Goal: Information Seeking & Learning: Find specific fact

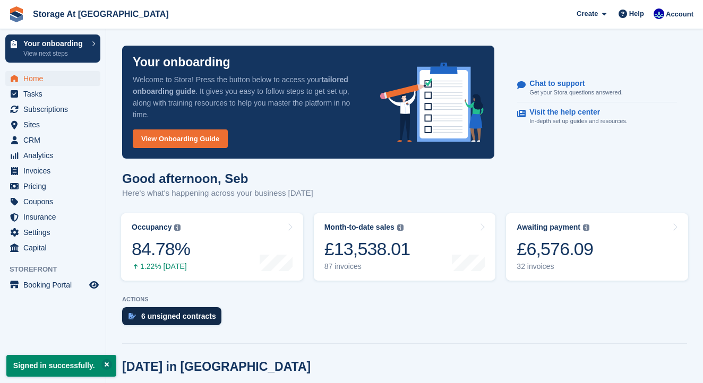
click at [156, 313] on div "6 unsigned contracts" at bounding box center [178, 316] width 75 height 8
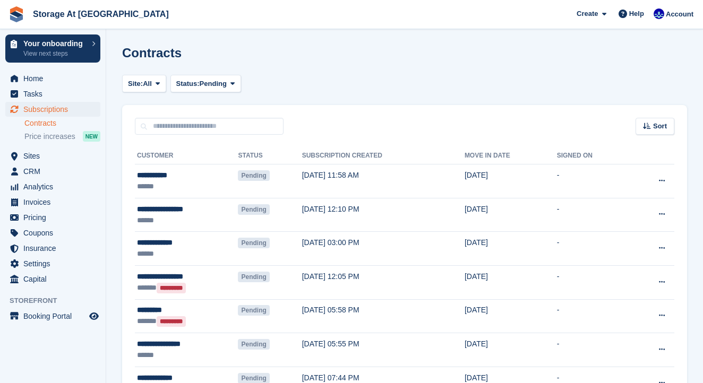
click at [187, 182] on div "******" at bounding box center [187, 186] width 101 height 11
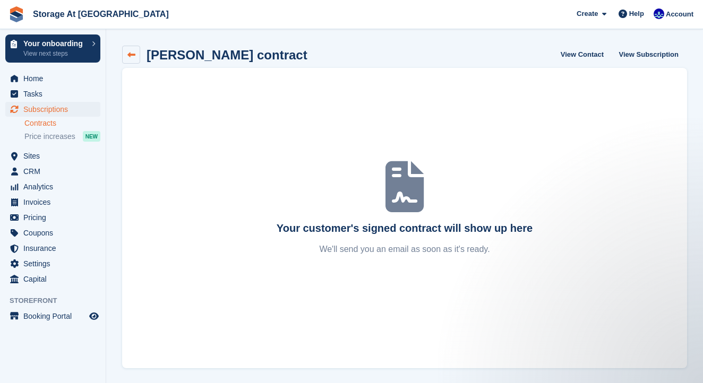
click at [128, 58] on icon at bounding box center [131, 55] width 8 height 8
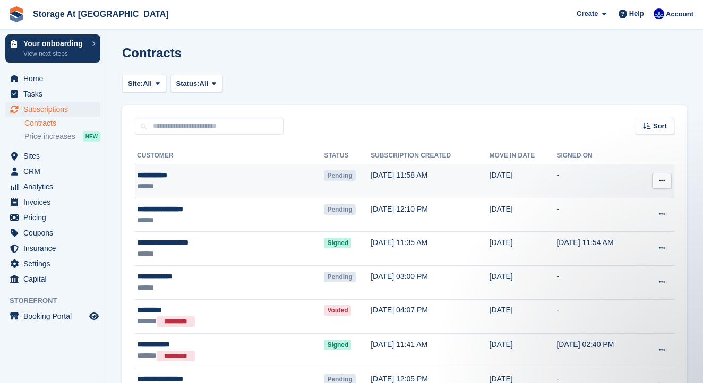
click at [659, 179] on icon at bounding box center [662, 180] width 6 height 7
click at [612, 214] on p "View subscription" at bounding box center [620, 216] width 92 height 14
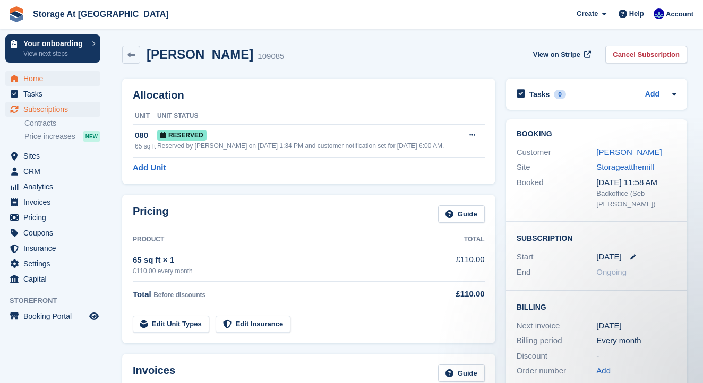
click at [48, 81] on span "Home" at bounding box center [55, 78] width 64 height 15
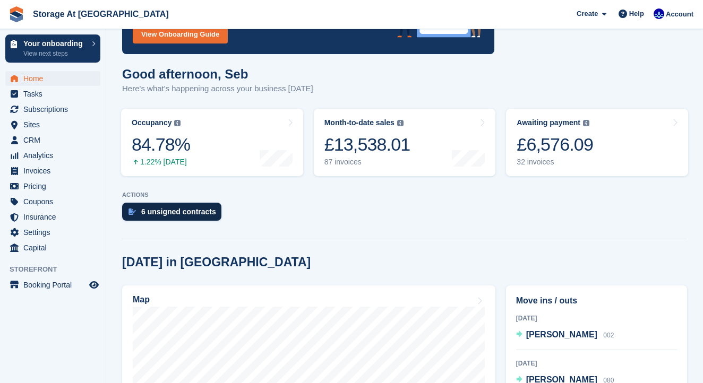
click at [201, 213] on div "6 unsigned contracts" at bounding box center [178, 212] width 75 height 8
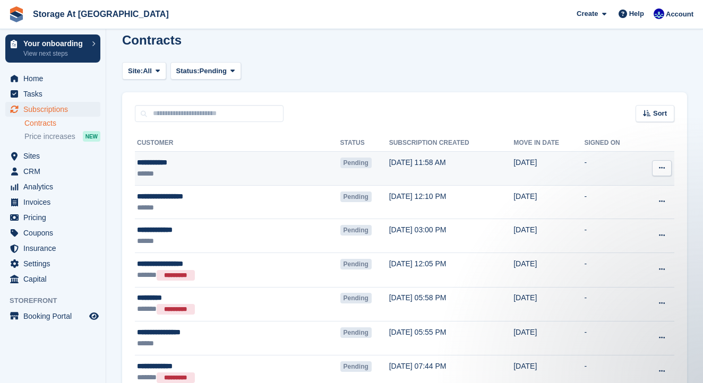
scroll to position [14, 0]
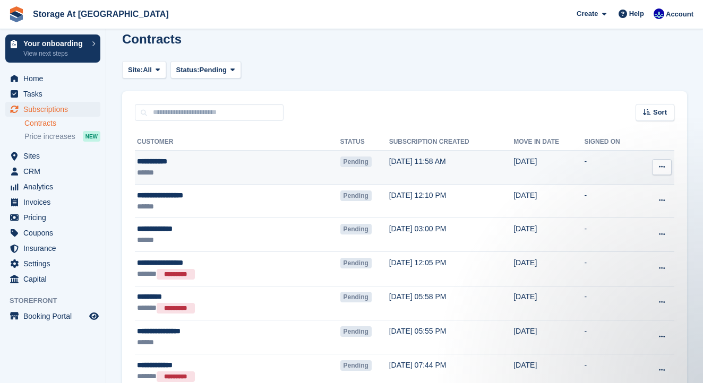
click at [661, 171] on button at bounding box center [662, 167] width 20 height 16
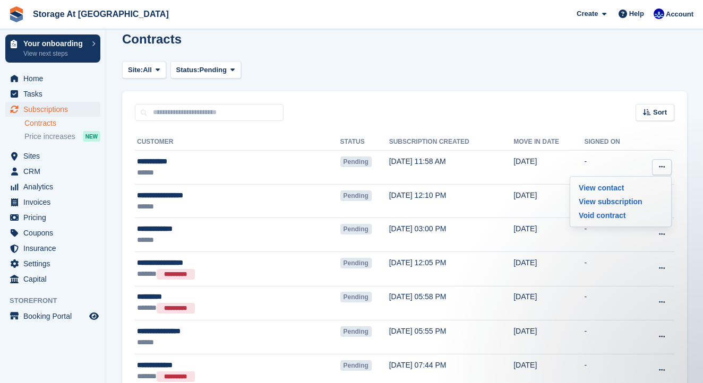
click at [389, 137] on th "Subscription created" at bounding box center [451, 142] width 125 height 17
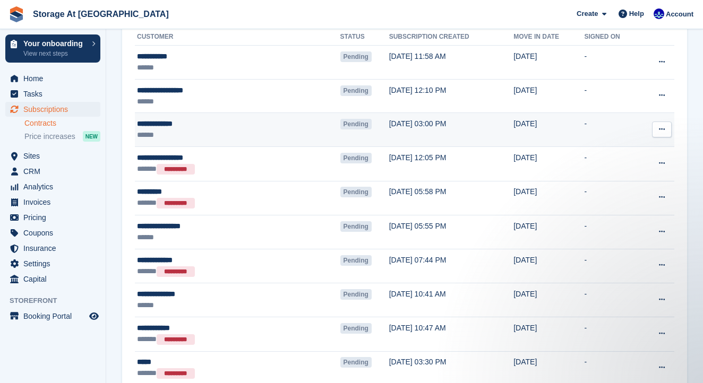
scroll to position [65, 0]
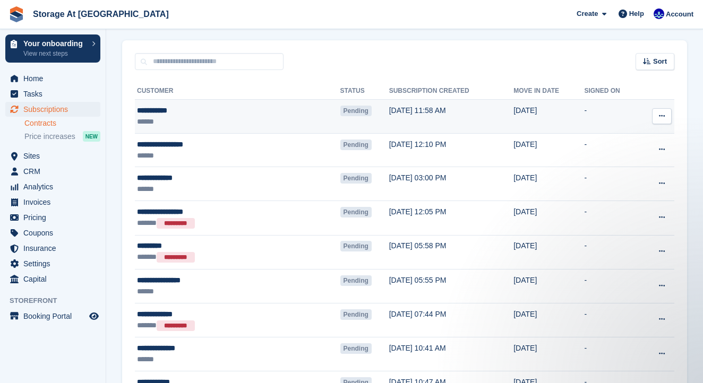
click at [340, 117] on td "Pending" at bounding box center [364, 117] width 49 height 34
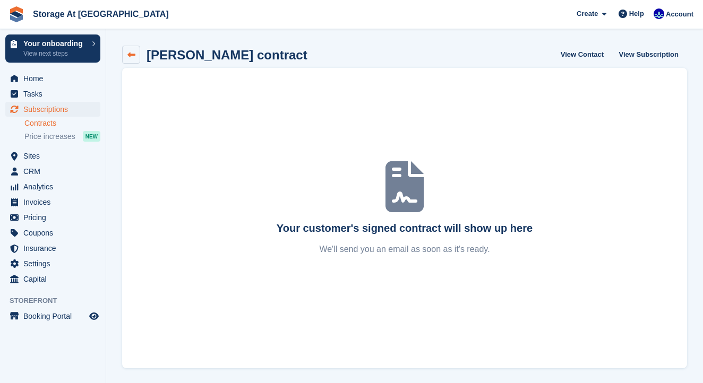
click at [128, 58] on icon at bounding box center [131, 55] width 8 height 8
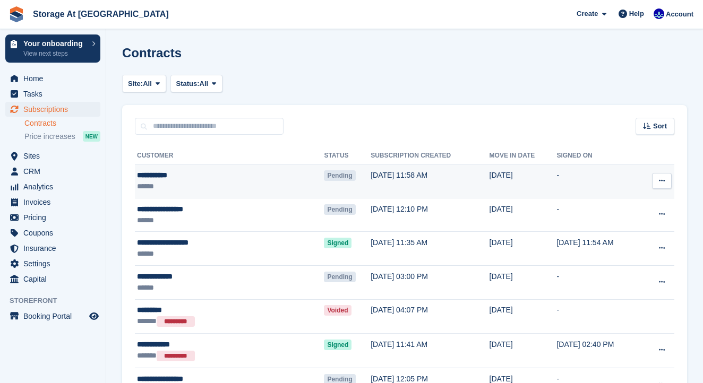
click at [660, 185] on button at bounding box center [662, 181] width 20 height 16
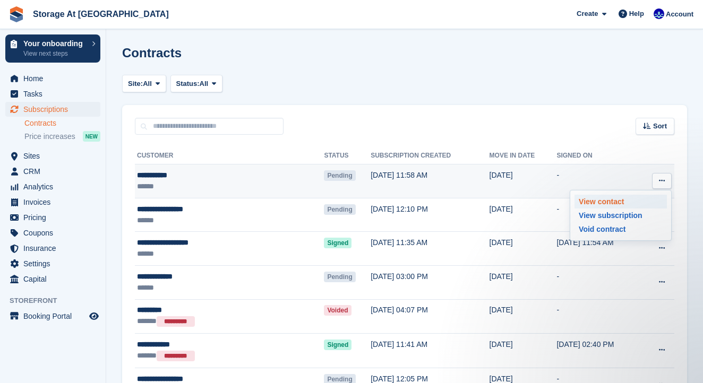
click at [632, 202] on p "View contact" at bounding box center [620, 202] width 92 height 14
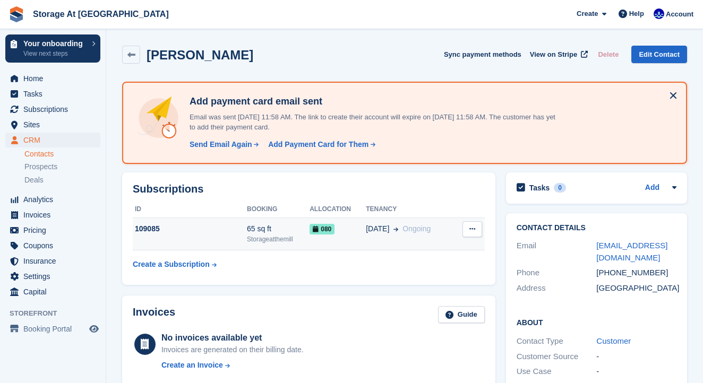
click at [473, 228] on icon at bounding box center [472, 229] width 6 height 7
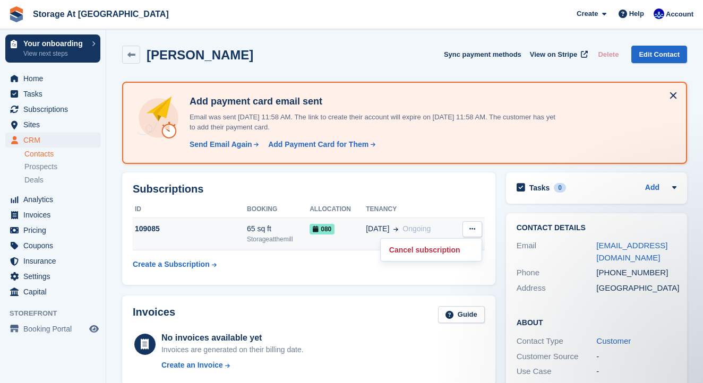
click at [440, 227] on div "03 Oct Ongoing" at bounding box center [410, 228] width 88 height 11
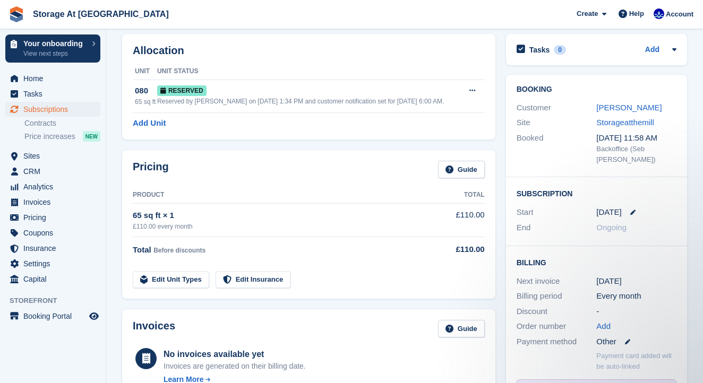
scroll to position [40, 0]
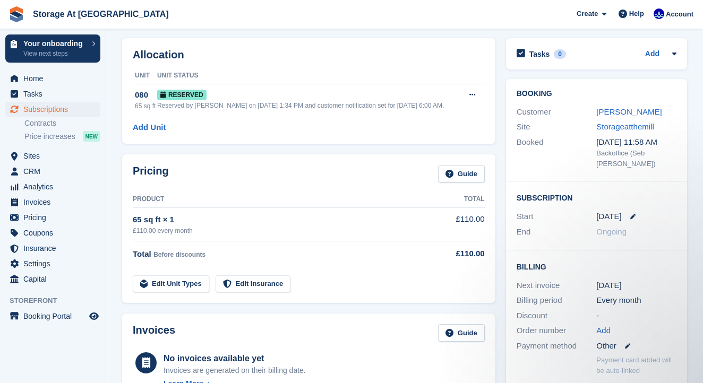
click at [629, 211] on div "3 Oct" at bounding box center [636, 217] width 80 height 12
click at [630, 216] on icon at bounding box center [632, 216] width 5 height 5
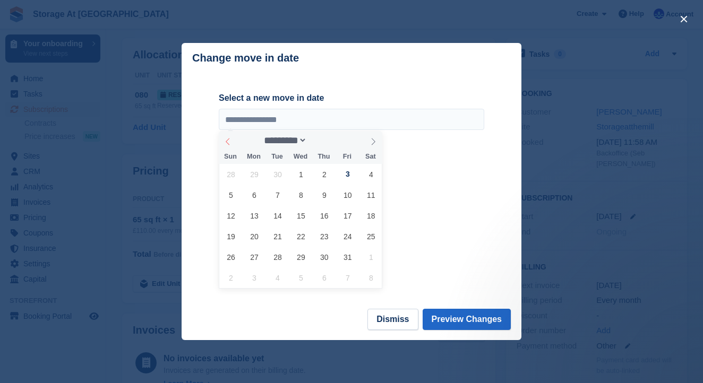
click at [229, 141] on icon at bounding box center [227, 141] width 7 height 7
select select "*"
click at [346, 240] on span "26" at bounding box center [347, 236] width 21 height 21
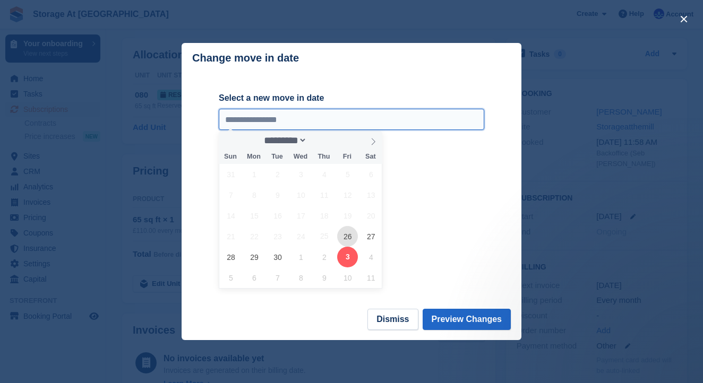
type input "**********"
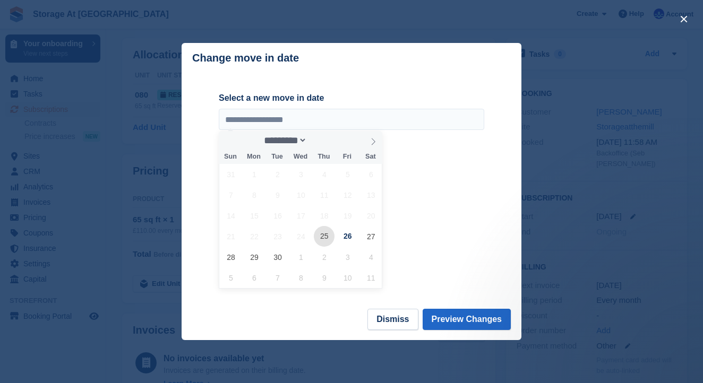
click at [320, 238] on span "25" at bounding box center [324, 236] width 21 height 21
click at [352, 239] on span "26" at bounding box center [347, 236] width 21 height 21
click at [468, 320] on button "Preview Changes" at bounding box center [467, 319] width 89 height 21
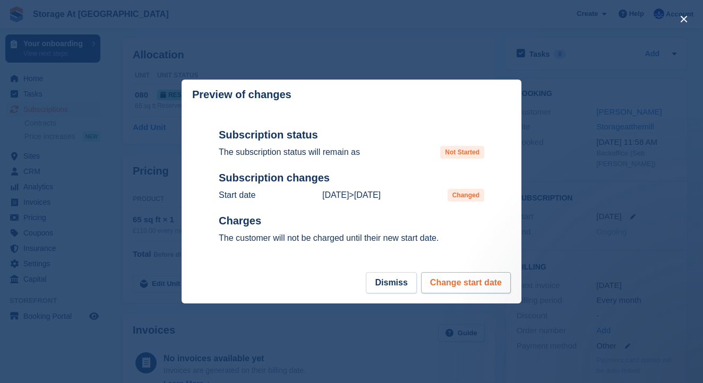
click at [461, 286] on button "Change start date" at bounding box center [466, 282] width 90 height 21
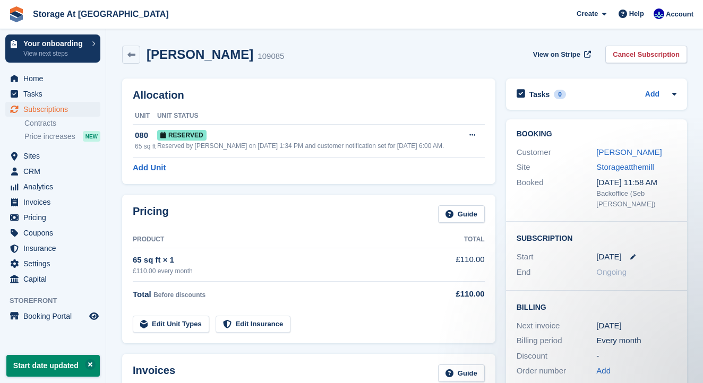
scroll to position [0, 0]
click at [175, 140] on span "Reserved" at bounding box center [181, 135] width 49 height 11
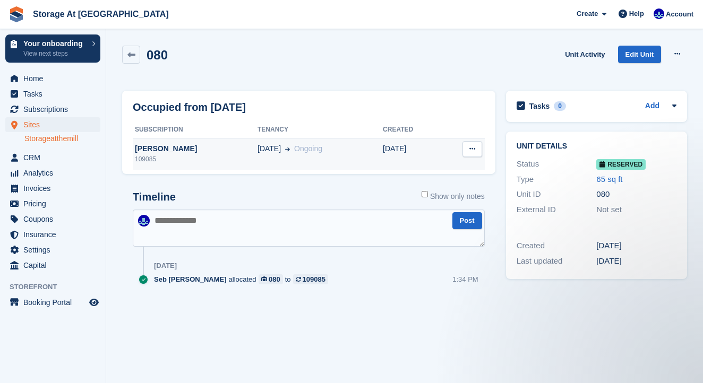
click at [472, 148] on icon at bounding box center [472, 148] width 6 height 7
click at [338, 145] on div "[DATE] Ongoing" at bounding box center [319, 148] width 125 height 11
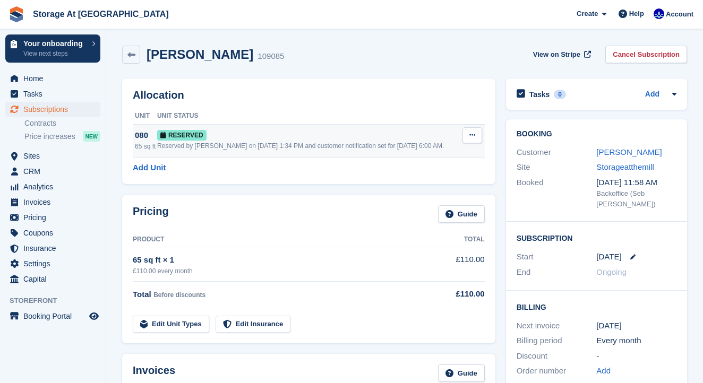
click at [187, 144] on div "Reserved by [PERSON_NAME] on [DATE] 1:34 PM and customer notification set for […" at bounding box center [309, 146] width 304 height 10
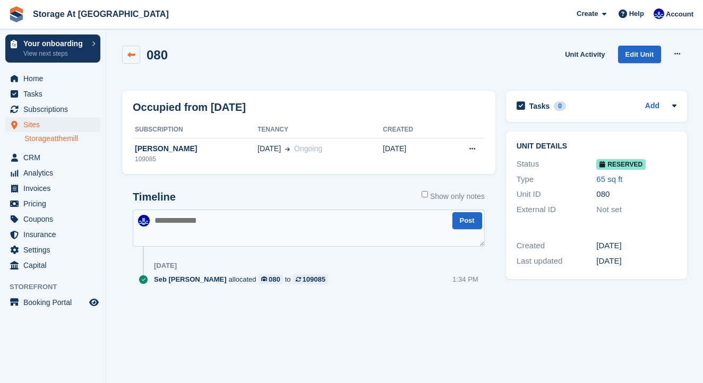
click at [134, 58] on icon at bounding box center [131, 55] width 8 height 8
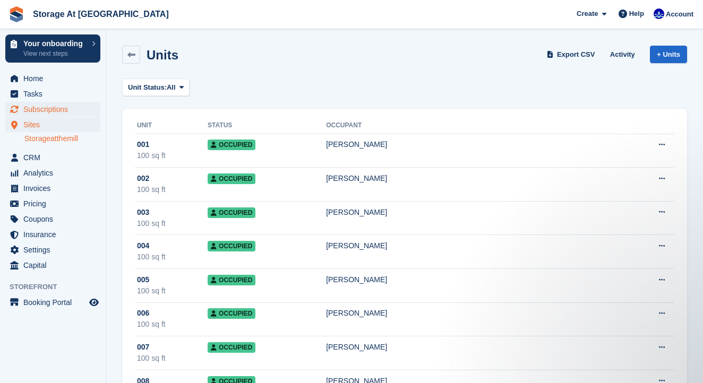
click at [57, 110] on span "Subscriptions" at bounding box center [55, 109] width 64 height 15
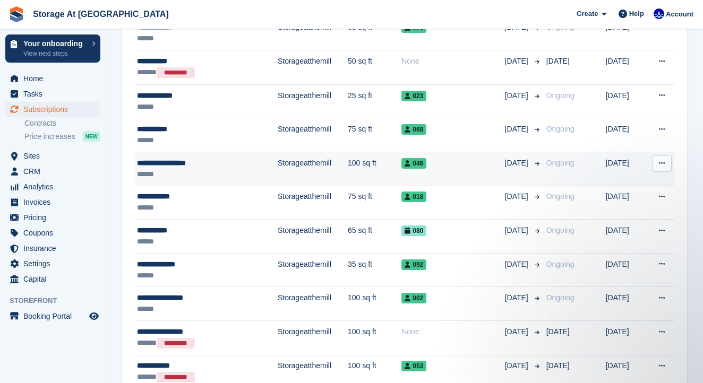
scroll to position [1499, 0]
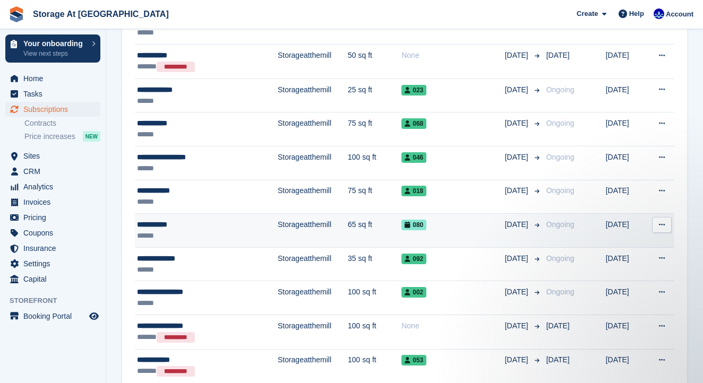
click at [228, 231] on div "******" at bounding box center [190, 235] width 107 height 11
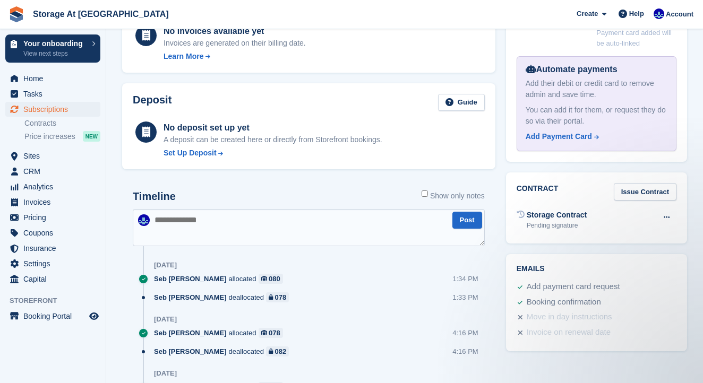
scroll to position [356, 0]
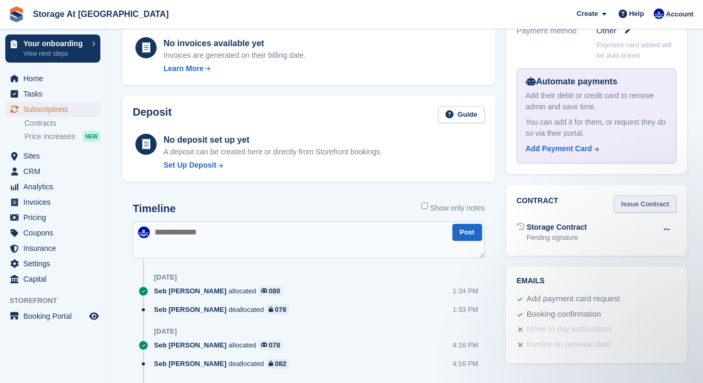
click at [656, 200] on link "Issue Contract" at bounding box center [645, 204] width 63 height 18
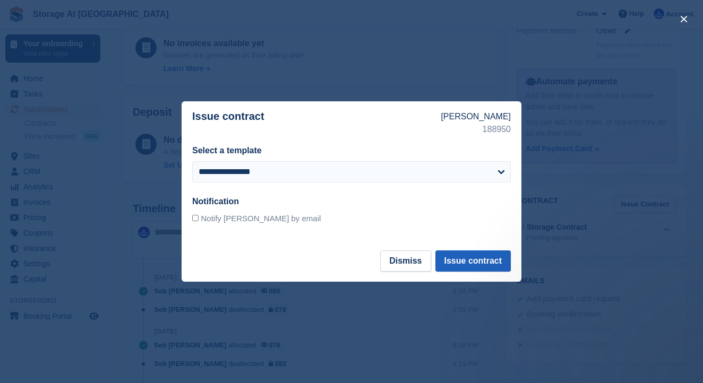
click at [486, 263] on button "Issue contract" at bounding box center [472, 261] width 75 height 21
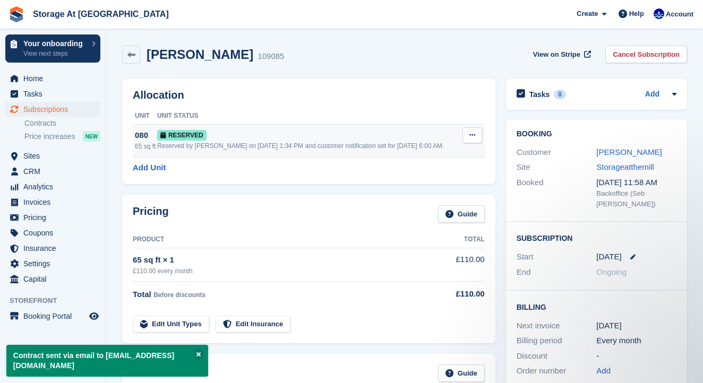
scroll to position [0, 0]
click at [235, 143] on div "Reserved by Seb Santiago on 25th Sep, 1:34 PM and customer notification set for…" at bounding box center [309, 146] width 304 height 10
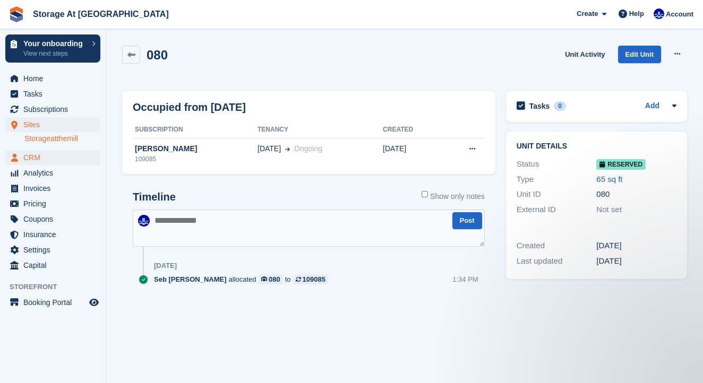
click at [32, 160] on span "CRM" at bounding box center [55, 157] width 64 height 15
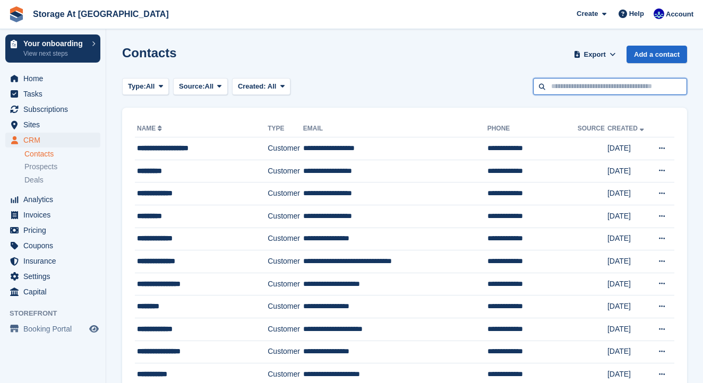
click at [565, 90] on input "text" at bounding box center [610, 87] width 154 height 18
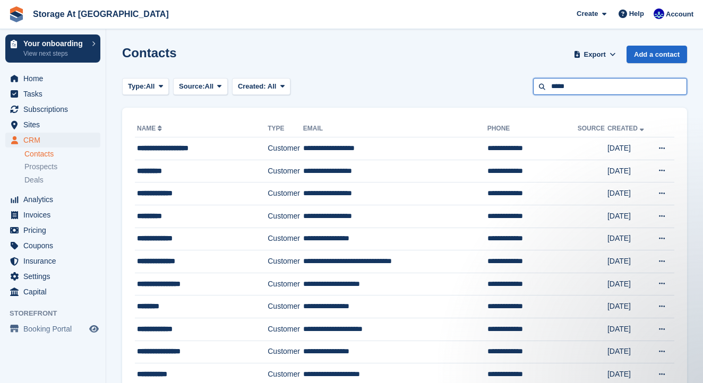
type input "*****"
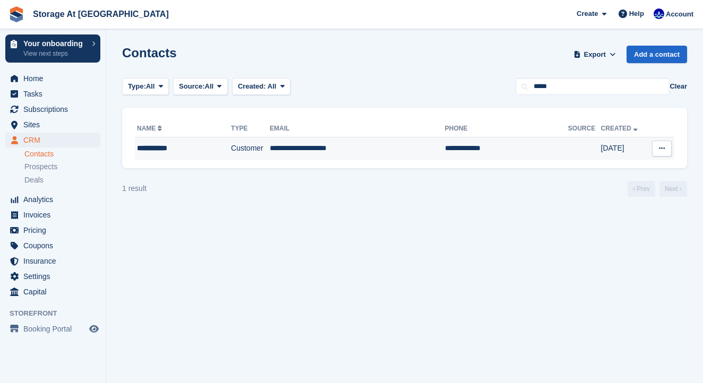
click at [270, 148] on td "Customer" at bounding box center [250, 148] width 39 height 22
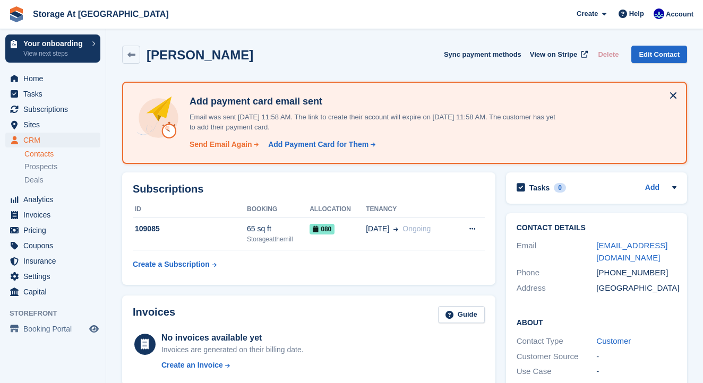
click at [240, 141] on div "Send Email Again" at bounding box center [221, 144] width 63 height 11
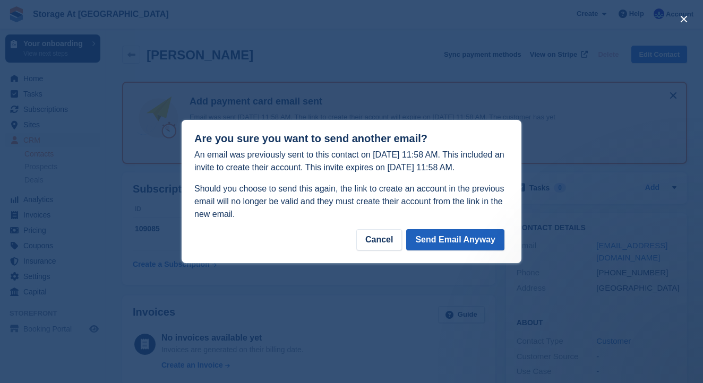
click at [429, 239] on button "Send Email Anyway" at bounding box center [455, 239] width 98 height 21
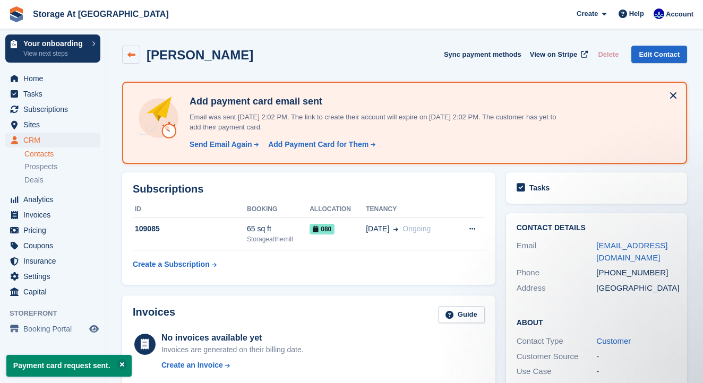
click at [130, 51] on icon at bounding box center [131, 55] width 8 height 8
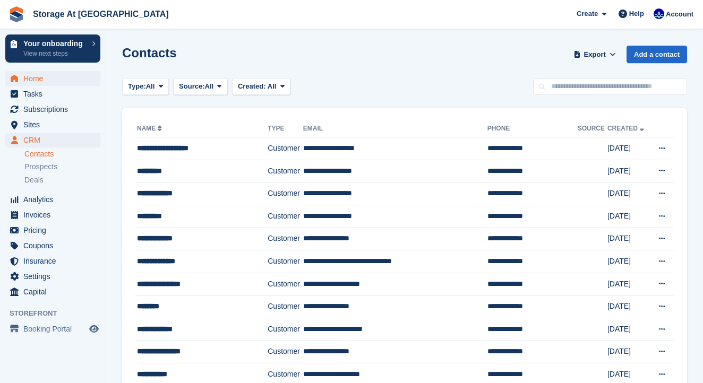
click at [77, 82] on span "Home" at bounding box center [55, 78] width 64 height 15
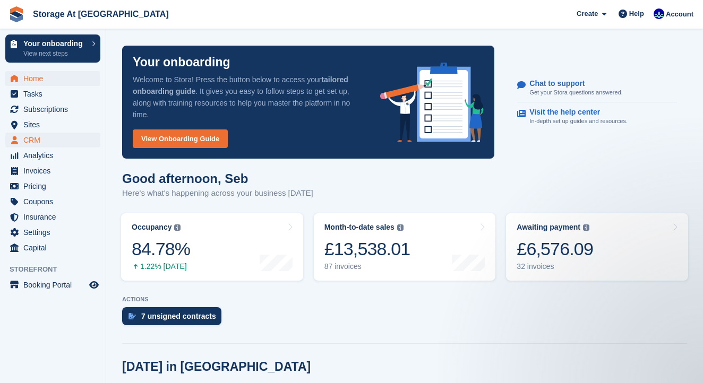
click at [36, 137] on span "CRM" at bounding box center [55, 140] width 64 height 15
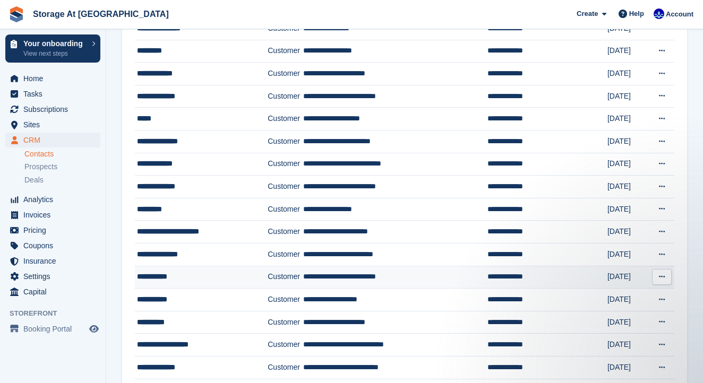
scroll to position [481, 0]
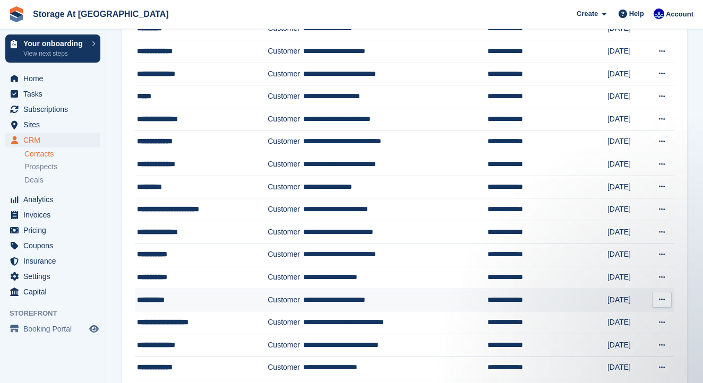
click at [191, 303] on div "**********" at bounding box center [196, 300] width 119 height 11
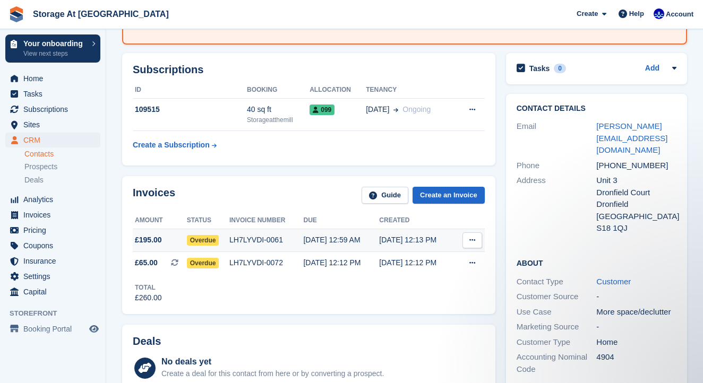
click at [472, 241] on icon at bounding box center [472, 240] width 6 height 7
click at [371, 239] on div "[DATE] 12:59 AM" at bounding box center [341, 240] width 76 height 11
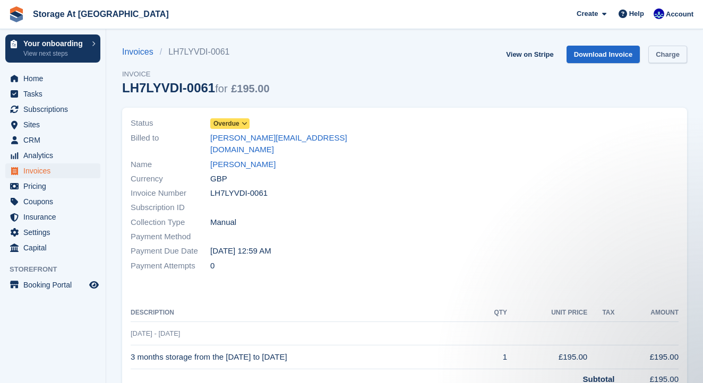
click at [662, 56] on link "Charge" at bounding box center [667, 55] width 39 height 18
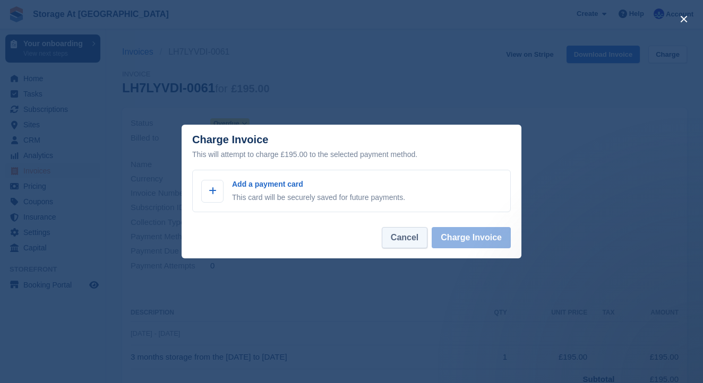
click at [422, 230] on button "Cancel" at bounding box center [405, 237] width 46 height 21
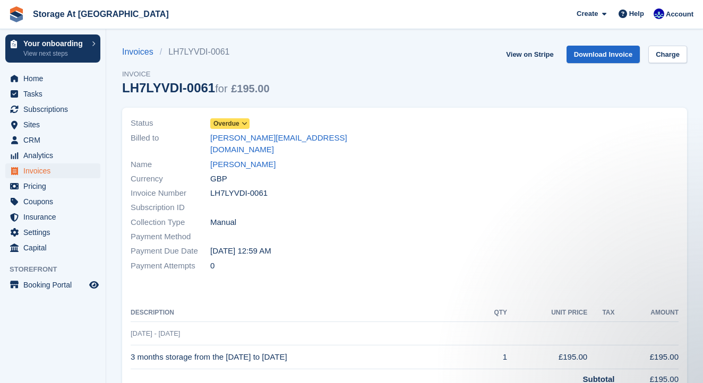
click at [220, 121] on span "Overdue" at bounding box center [226, 124] width 26 height 10
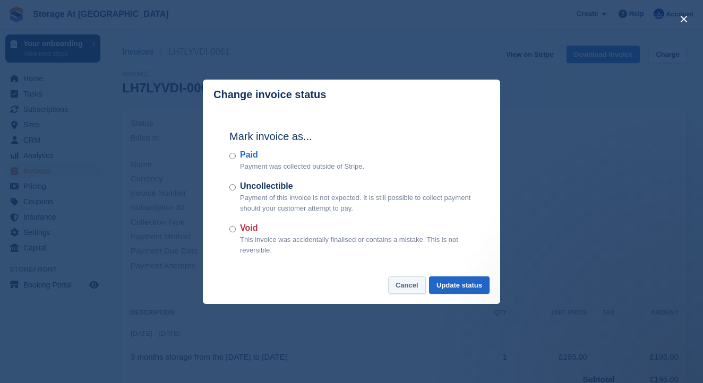
click at [393, 280] on button "Cancel" at bounding box center [407, 286] width 38 height 18
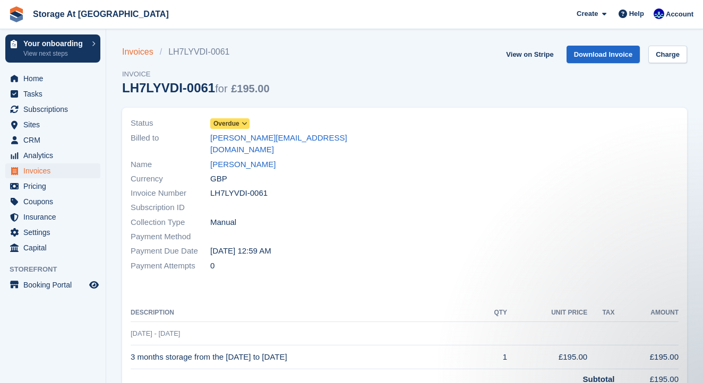
click at [139, 53] on link "Invoices" at bounding box center [141, 52] width 38 height 13
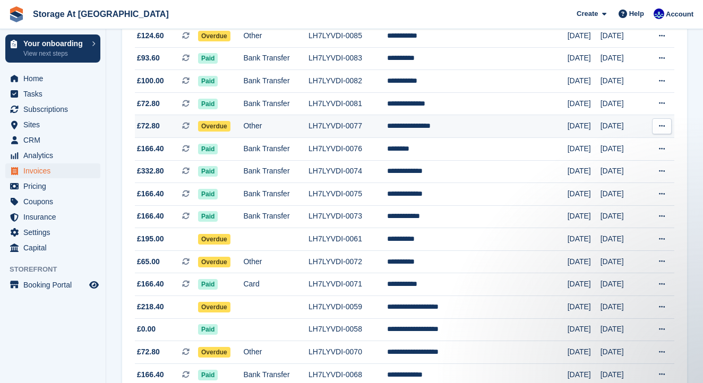
scroll to position [705, 0]
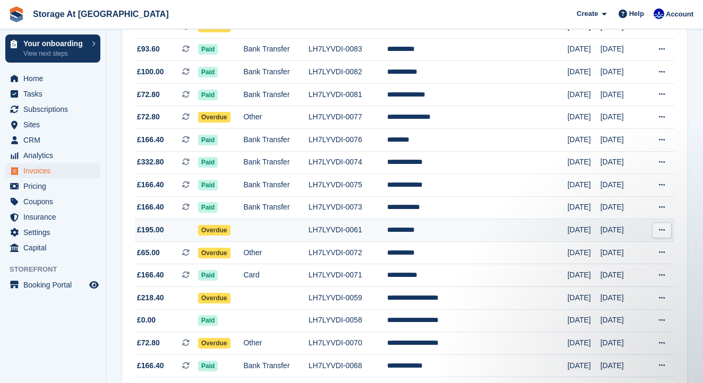
click at [353, 242] on td "LH7LYVDI-0061" at bounding box center [347, 230] width 79 height 23
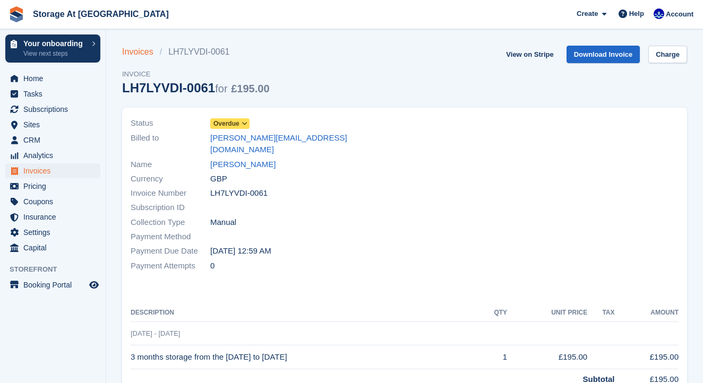
click at [134, 53] on link "Invoices" at bounding box center [141, 52] width 38 height 13
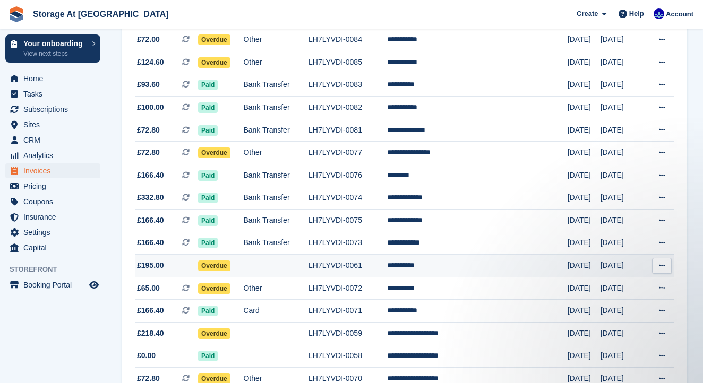
click at [664, 269] on icon at bounding box center [662, 265] width 6 height 7
click at [626, 333] on p "View Customer" at bounding box center [620, 327] width 92 height 14
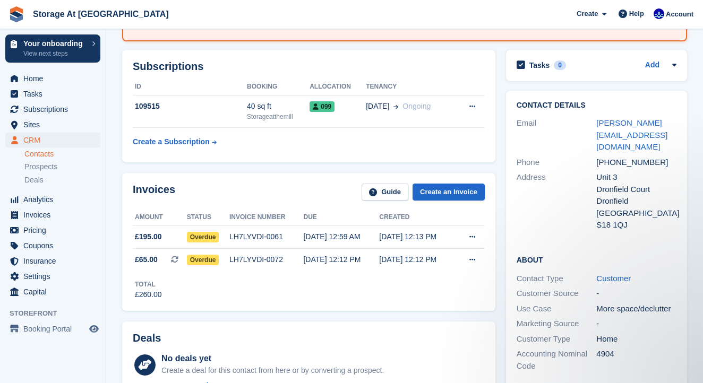
scroll to position [131, 0]
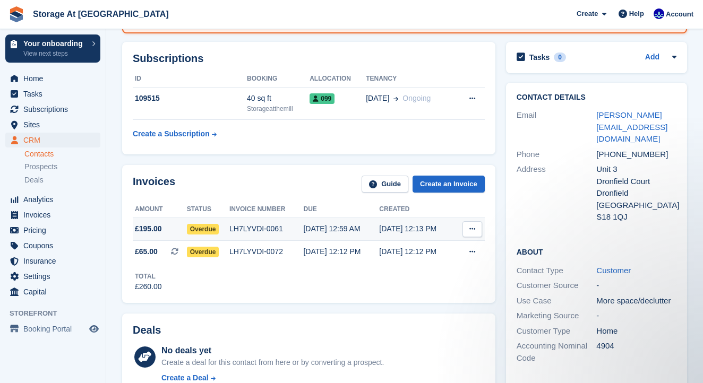
click at [473, 232] on button at bounding box center [472, 229] width 20 height 16
click at [224, 248] on div "Overdue" at bounding box center [208, 251] width 42 height 11
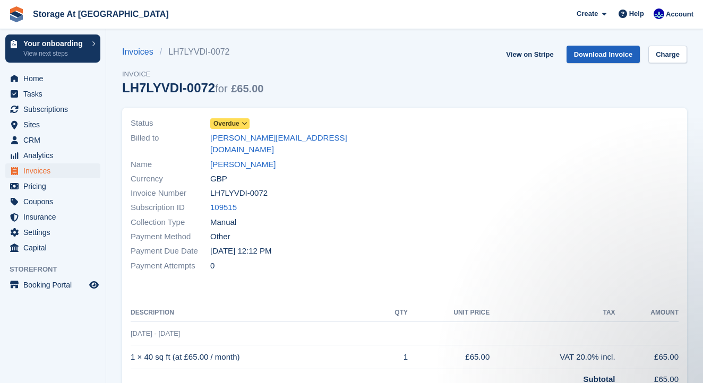
click at [595, 56] on link "Download Invoice" at bounding box center [603, 55] width 74 height 18
click at [237, 124] on span "Overdue" at bounding box center [226, 124] width 26 height 10
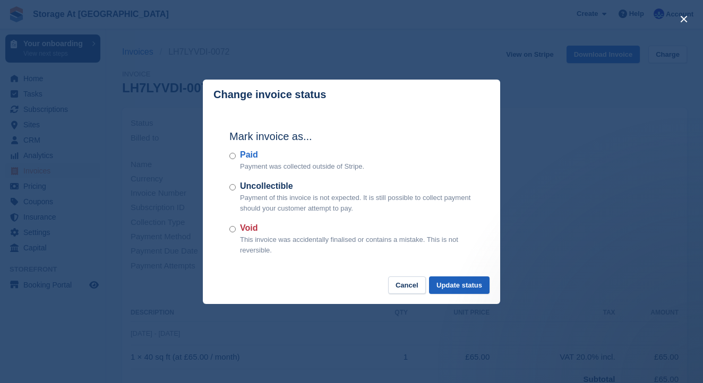
click at [452, 288] on button "Update status" at bounding box center [459, 286] width 61 height 18
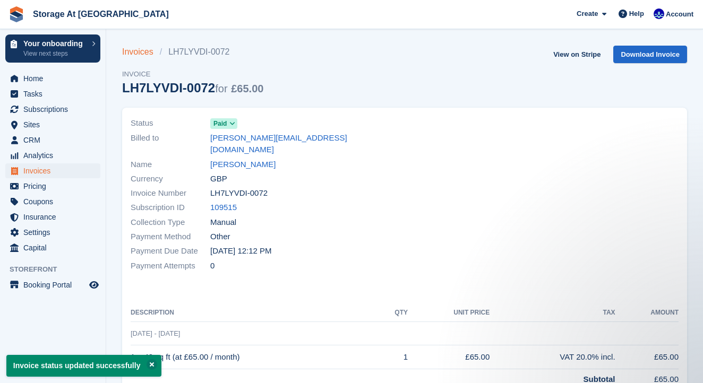
click at [141, 56] on link "Invoices" at bounding box center [141, 52] width 38 height 13
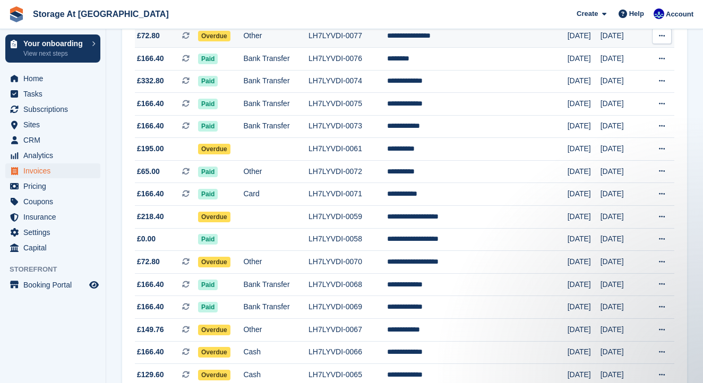
scroll to position [783, 0]
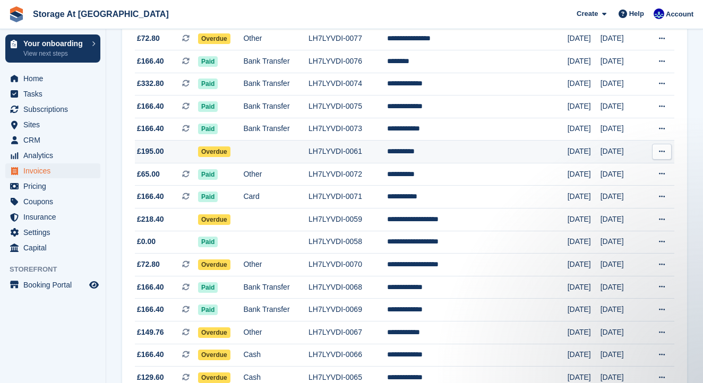
click at [307, 163] on td at bounding box center [275, 152] width 65 height 23
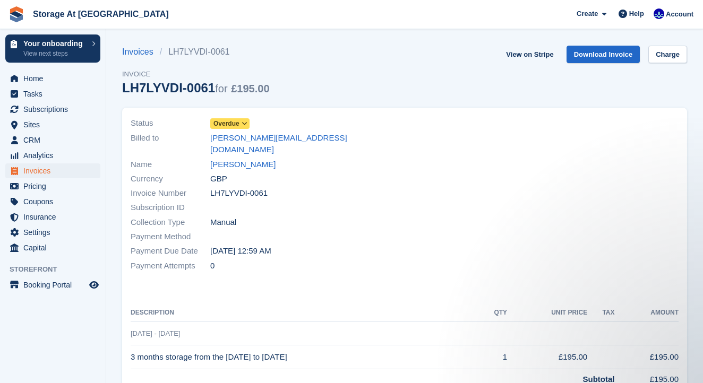
click at [227, 121] on span "Overdue" at bounding box center [226, 124] width 26 height 10
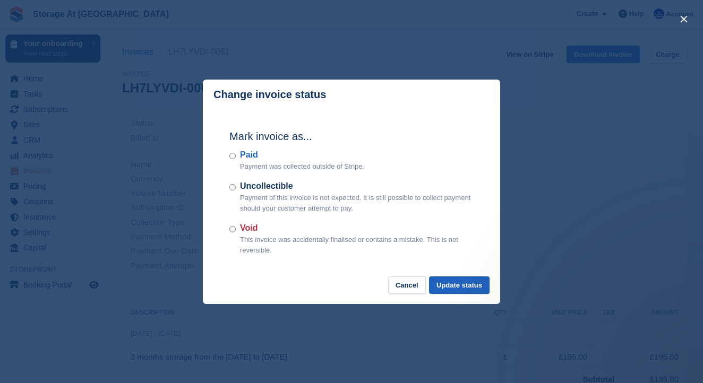
click at [466, 289] on button "Update status" at bounding box center [459, 286] width 61 height 18
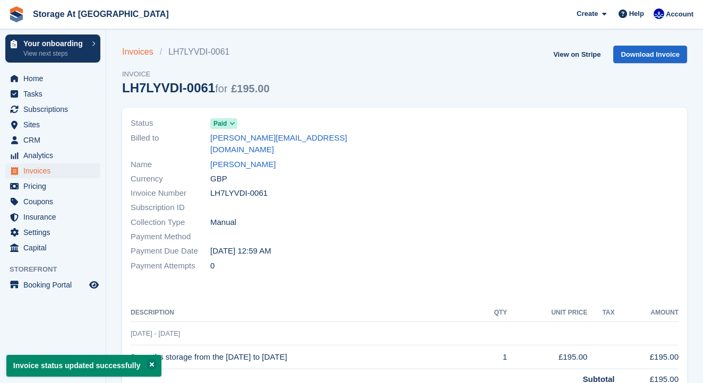
click at [145, 54] on link "Invoices" at bounding box center [141, 52] width 38 height 13
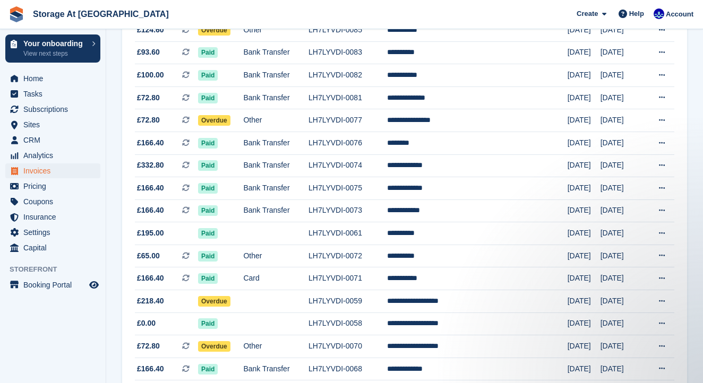
scroll to position [702, 0]
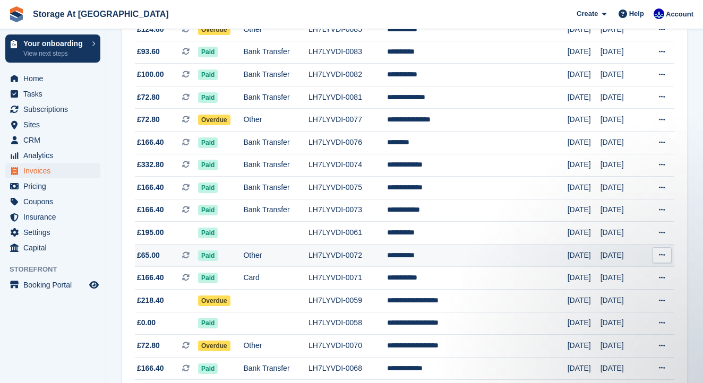
click at [299, 267] on td "Other" at bounding box center [275, 255] width 65 height 23
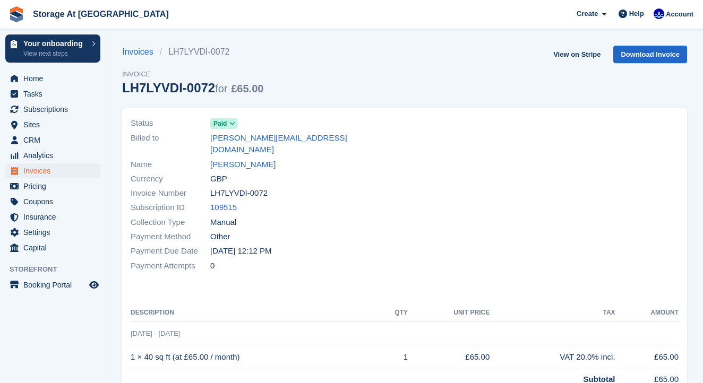
click at [232, 127] on icon at bounding box center [232, 123] width 6 height 6
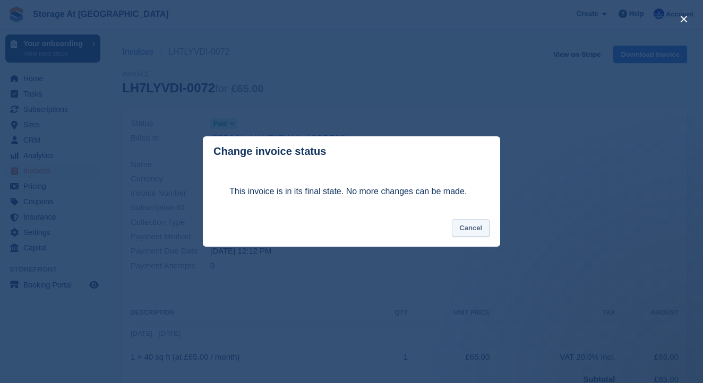
click at [467, 230] on button "Cancel" at bounding box center [471, 228] width 38 height 18
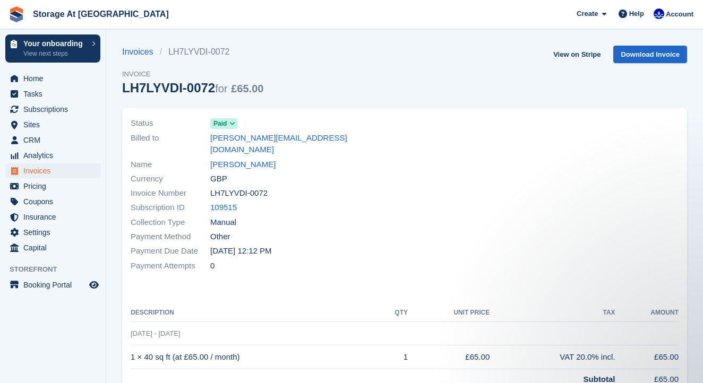
click at [468, 230] on div at bounding box center [544, 194] width 280 height 169
click at [631, 58] on link "Download Invoice" at bounding box center [650, 55] width 74 height 18
click at [631, 55] on link "Download Invoice" at bounding box center [650, 55] width 74 height 18
drag, startPoint x: 301, startPoint y: 140, endPoint x: 211, endPoint y: 139, distance: 90.3
click at [211, 139] on div "Billed to mike@tuff-roofing.co.uk" at bounding box center [265, 144] width 268 height 27
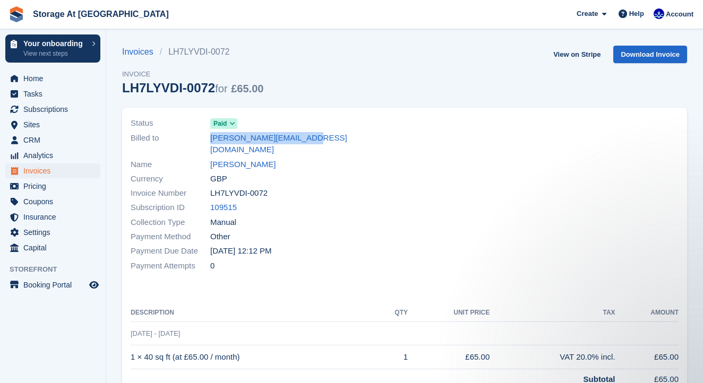
copy link "mike@tuff-roofing.co.uk"
click at [420, 105] on div "Status Paid Billed to mike@tuff-roofing.co.uk Name Mike Wragg Currency GBP Invo…" at bounding box center [405, 277] width 578 height 352
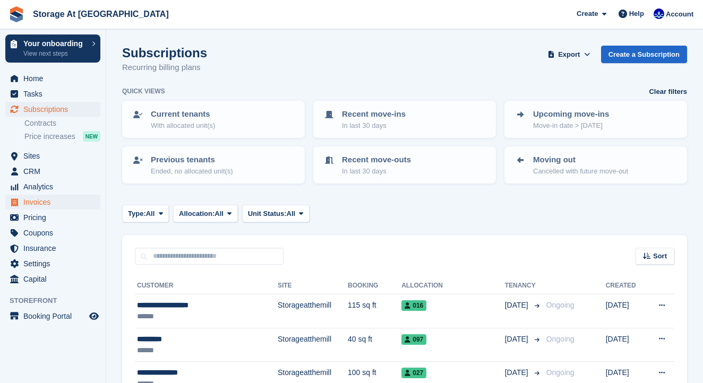
click at [28, 203] on span "Invoices" at bounding box center [55, 202] width 64 height 15
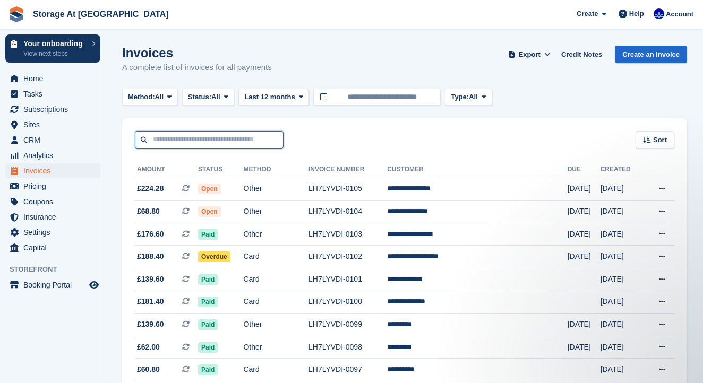
click at [263, 141] on input "text" at bounding box center [209, 140] width 149 height 18
type input "****"
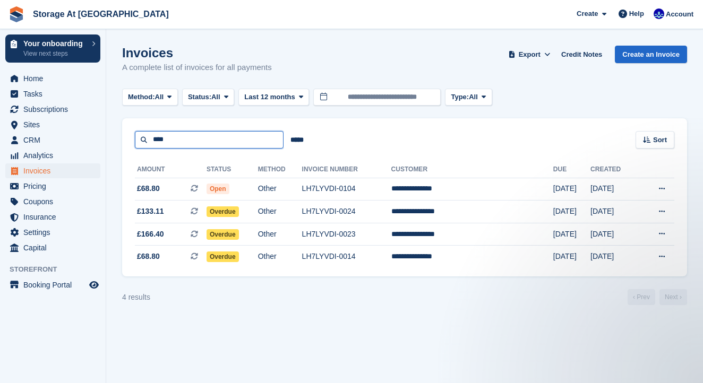
click at [237, 144] on input "****" at bounding box center [209, 140] width 149 height 18
type input "*"
type input "*****"
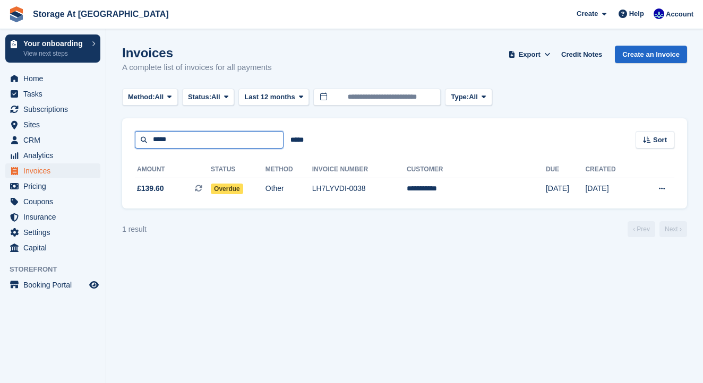
drag, startPoint x: 237, startPoint y: 144, endPoint x: 194, endPoint y: 142, distance: 43.6
click at [194, 142] on input "*****" at bounding box center [209, 140] width 149 height 18
type input "*"
type input "****"
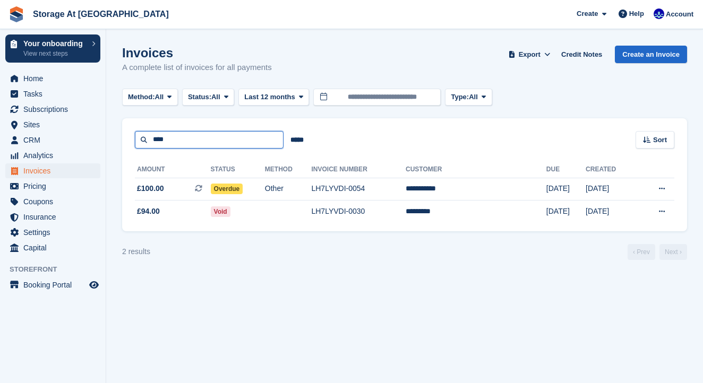
click at [195, 144] on input "****" at bounding box center [209, 140] width 149 height 18
type input "*"
type input "**********"
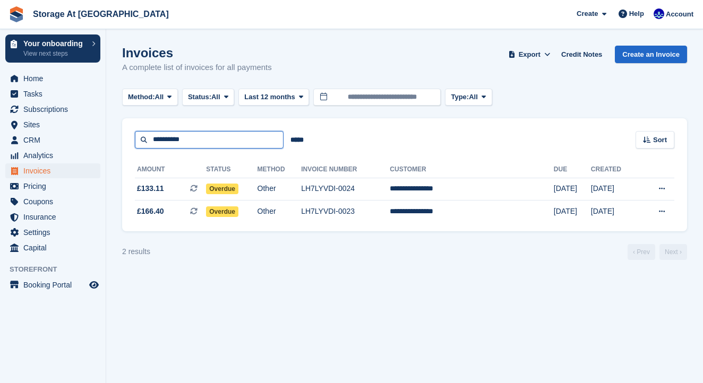
drag, startPoint x: 196, startPoint y: 141, endPoint x: 140, endPoint y: 141, distance: 56.3
click at [140, 141] on input "**********" at bounding box center [209, 140] width 149 height 18
type input "*****"
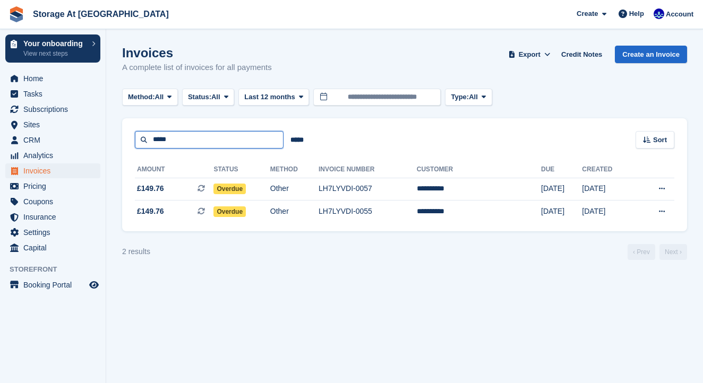
drag, startPoint x: 139, startPoint y: 141, endPoint x: 151, endPoint y: 142, distance: 12.3
click at [151, 142] on input "*****" at bounding box center [209, 140] width 149 height 18
type input "*"
type input "***"
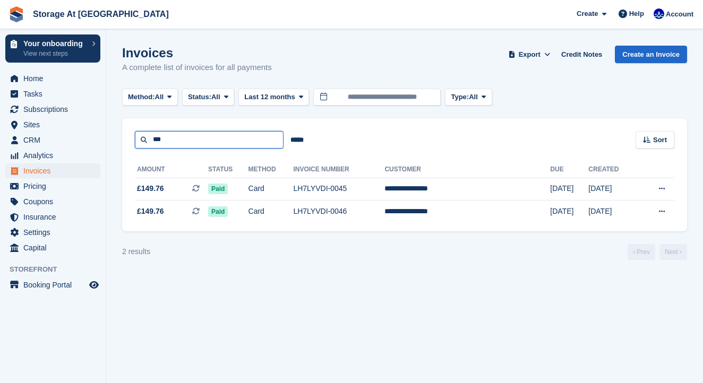
drag, startPoint x: 184, startPoint y: 145, endPoint x: 153, endPoint y: 143, distance: 30.3
click at [153, 143] on input "***" at bounding box center [209, 140] width 149 height 18
type input "******"
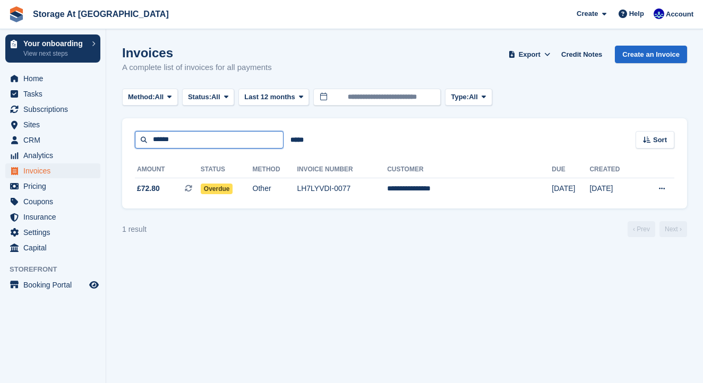
drag, startPoint x: 178, startPoint y: 141, endPoint x: 140, endPoint y: 140, distance: 38.2
click at [140, 140] on input "******" at bounding box center [209, 140] width 149 height 18
type input "******"
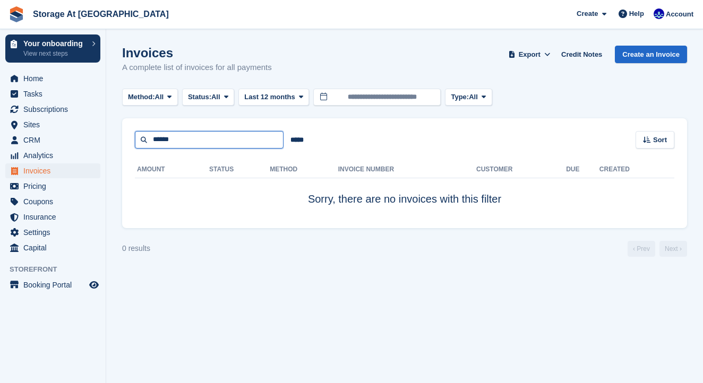
drag, startPoint x: 177, startPoint y: 142, endPoint x: 142, endPoint y: 142, distance: 35.0
click at [142, 142] on input "******" at bounding box center [209, 140] width 149 height 18
type input "******"
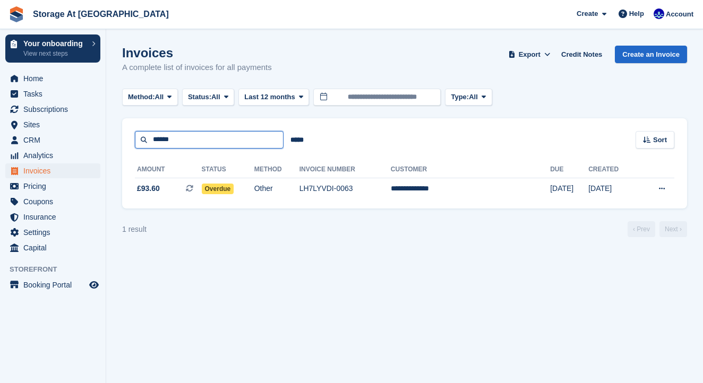
drag, startPoint x: 193, startPoint y: 139, endPoint x: 144, endPoint y: 139, distance: 48.8
click at [144, 139] on input "******" at bounding box center [209, 140] width 149 height 18
